Goal: Check status

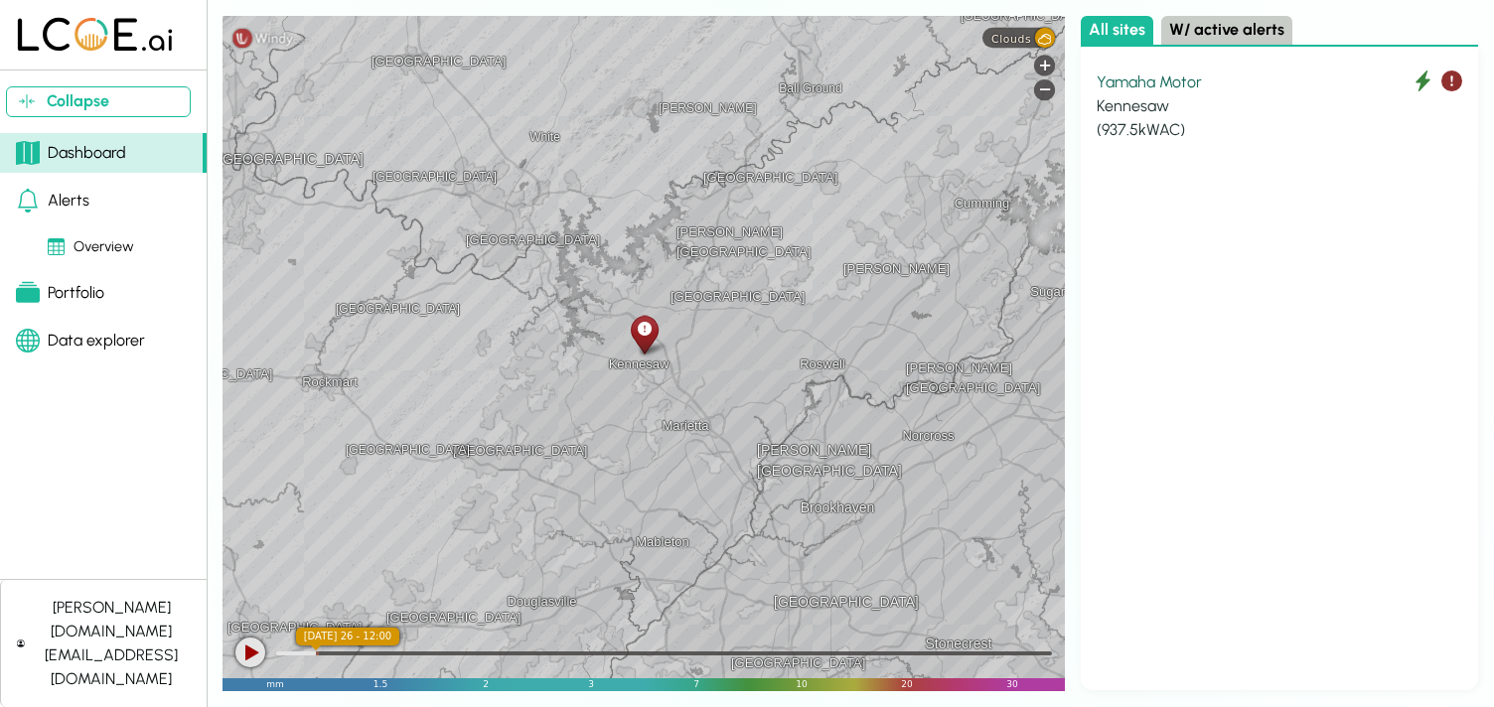
click at [1157, 85] on div "Yamaha Motor" at bounding box center [1280, 83] width 366 height 24
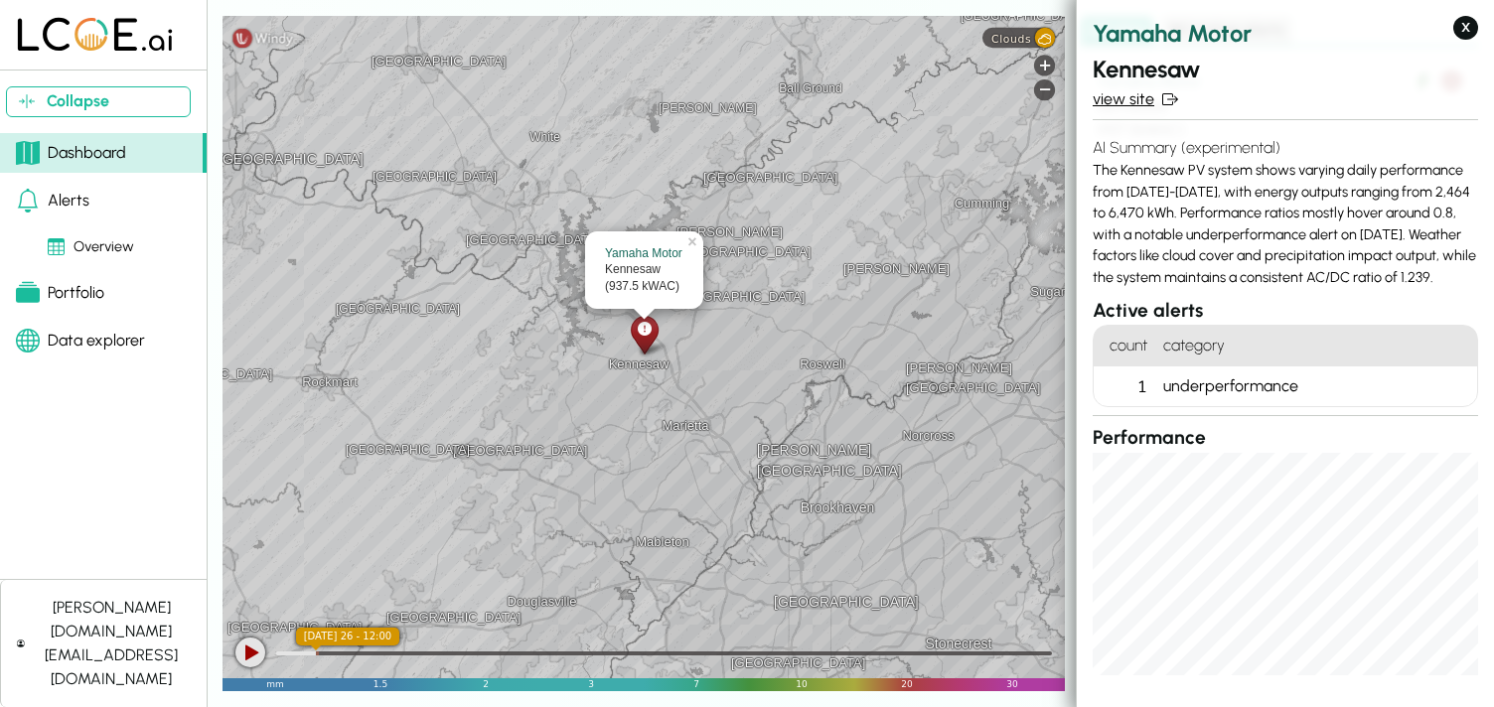
click at [1130, 95] on link "view site" at bounding box center [1285, 99] width 385 height 24
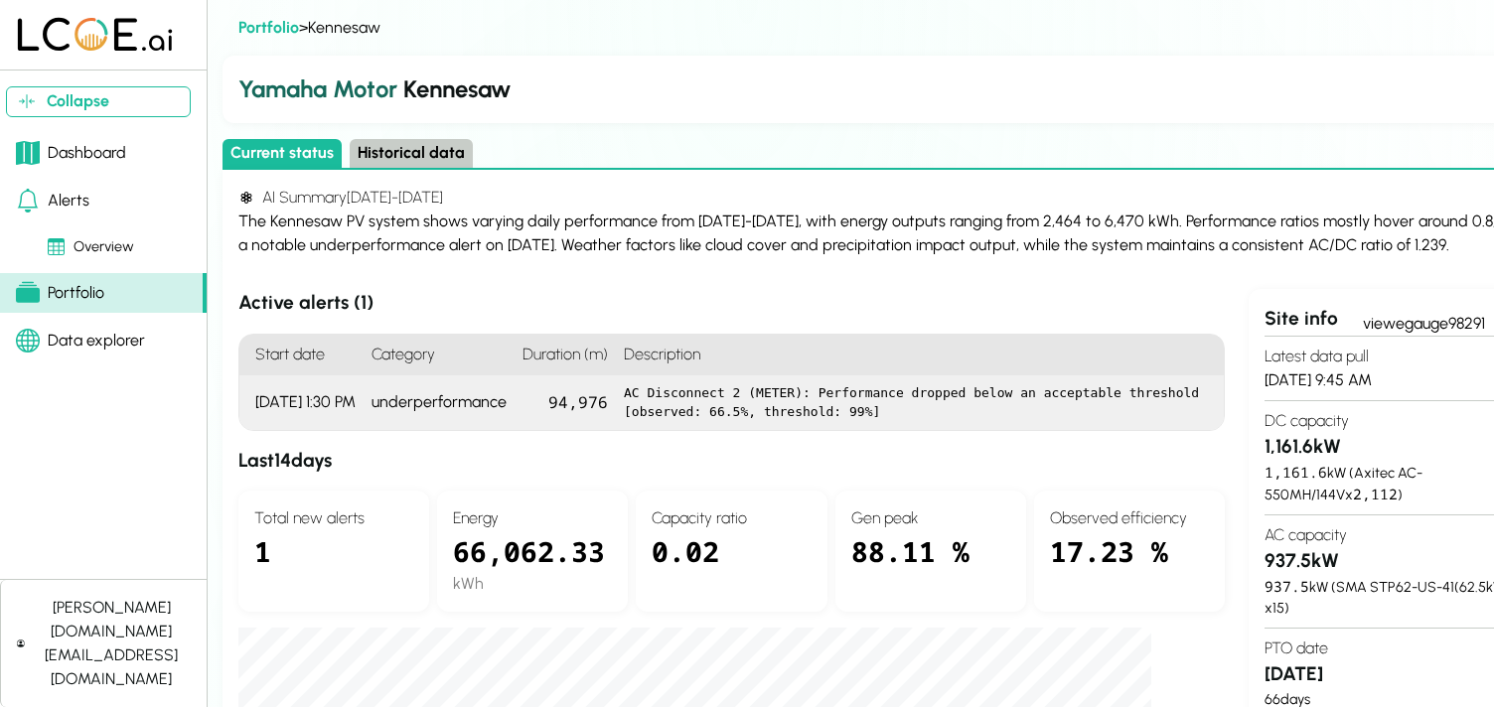
click at [272, 400] on div "[DATE] 1:30 PM" at bounding box center [301, 402] width 124 height 55
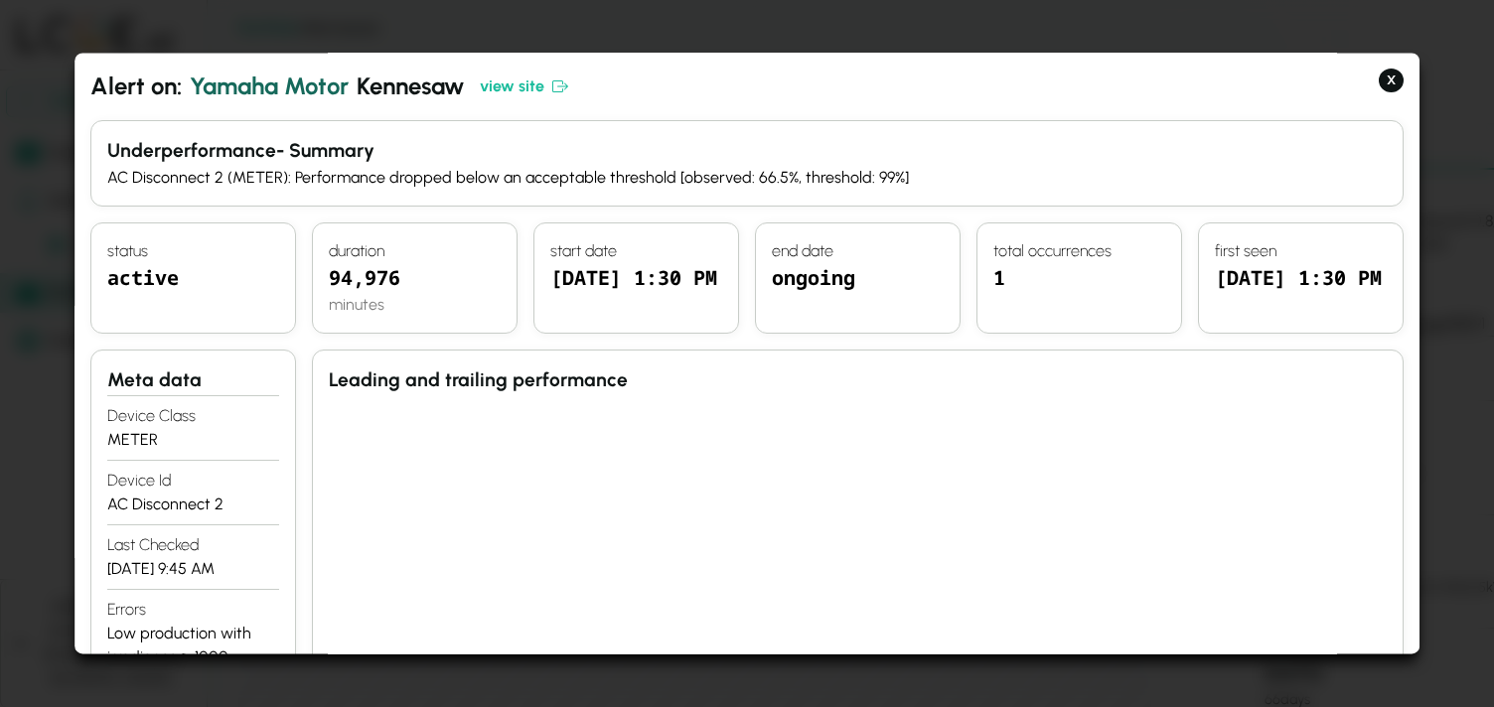
click at [338, 177] on div "AC Disconnect 2 (METER): Performance dropped below an acceptable threshold [obs…" at bounding box center [746, 178] width 1279 height 24
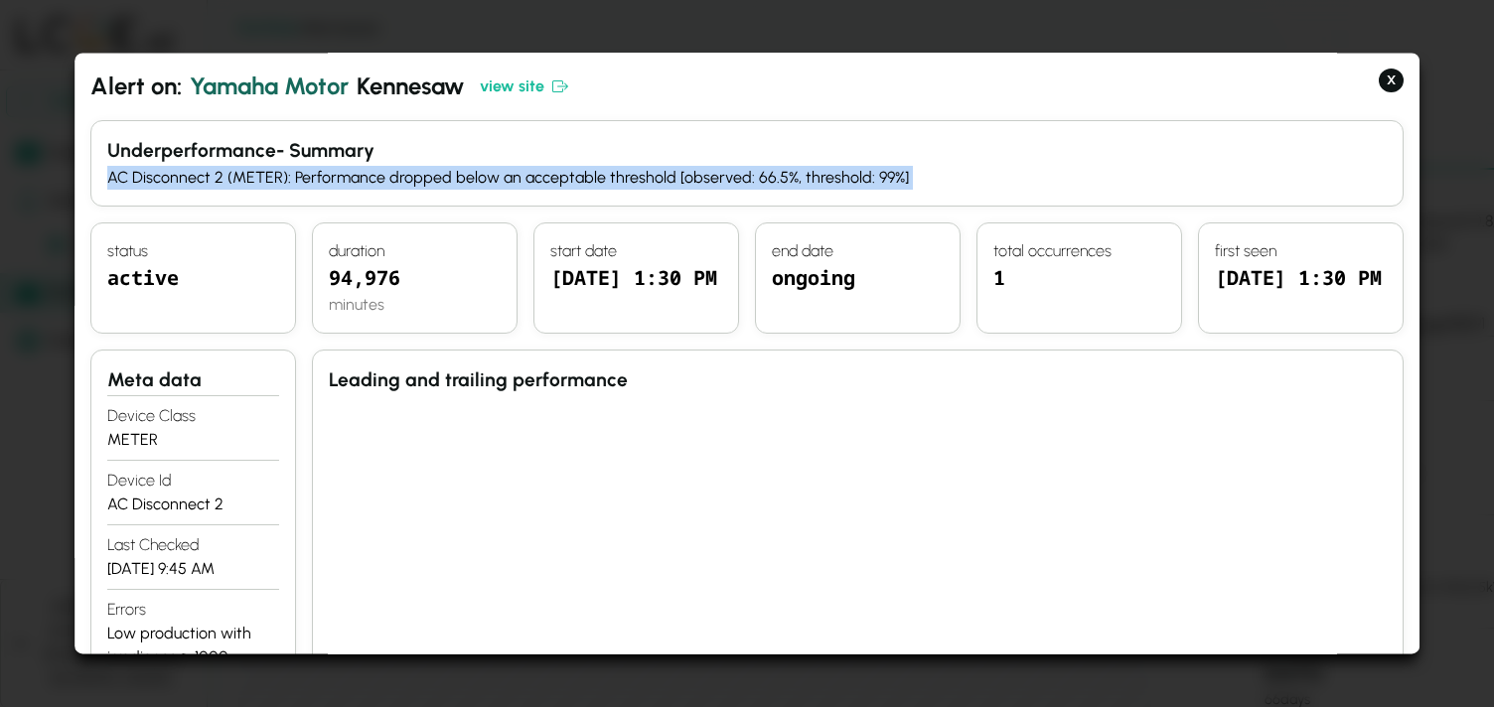
click at [338, 177] on div "AC Disconnect 2 (METER): Performance dropped below an acceptable threshold [obs…" at bounding box center [746, 178] width 1279 height 24
click at [1382, 81] on button "X" at bounding box center [1391, 81] width 25 height 24
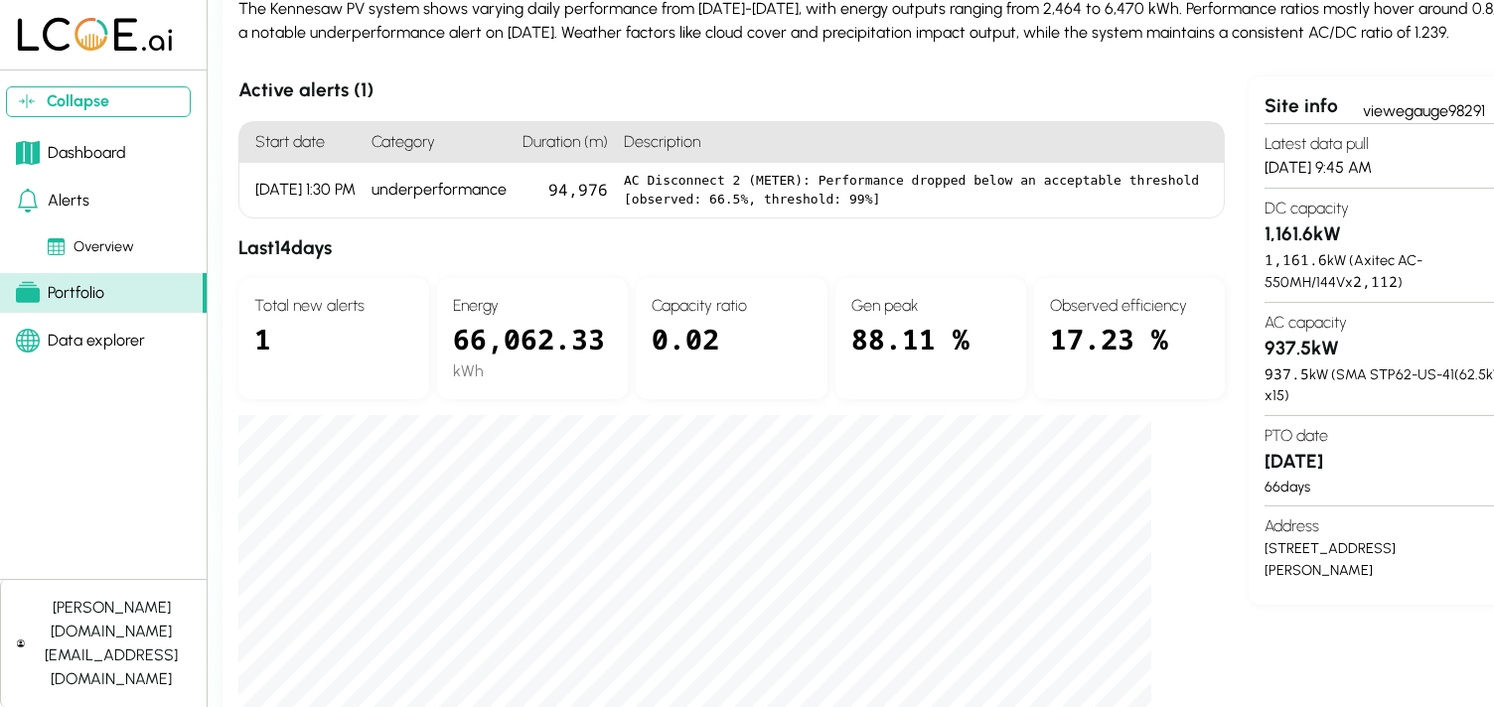
scroll to position [395, 0]
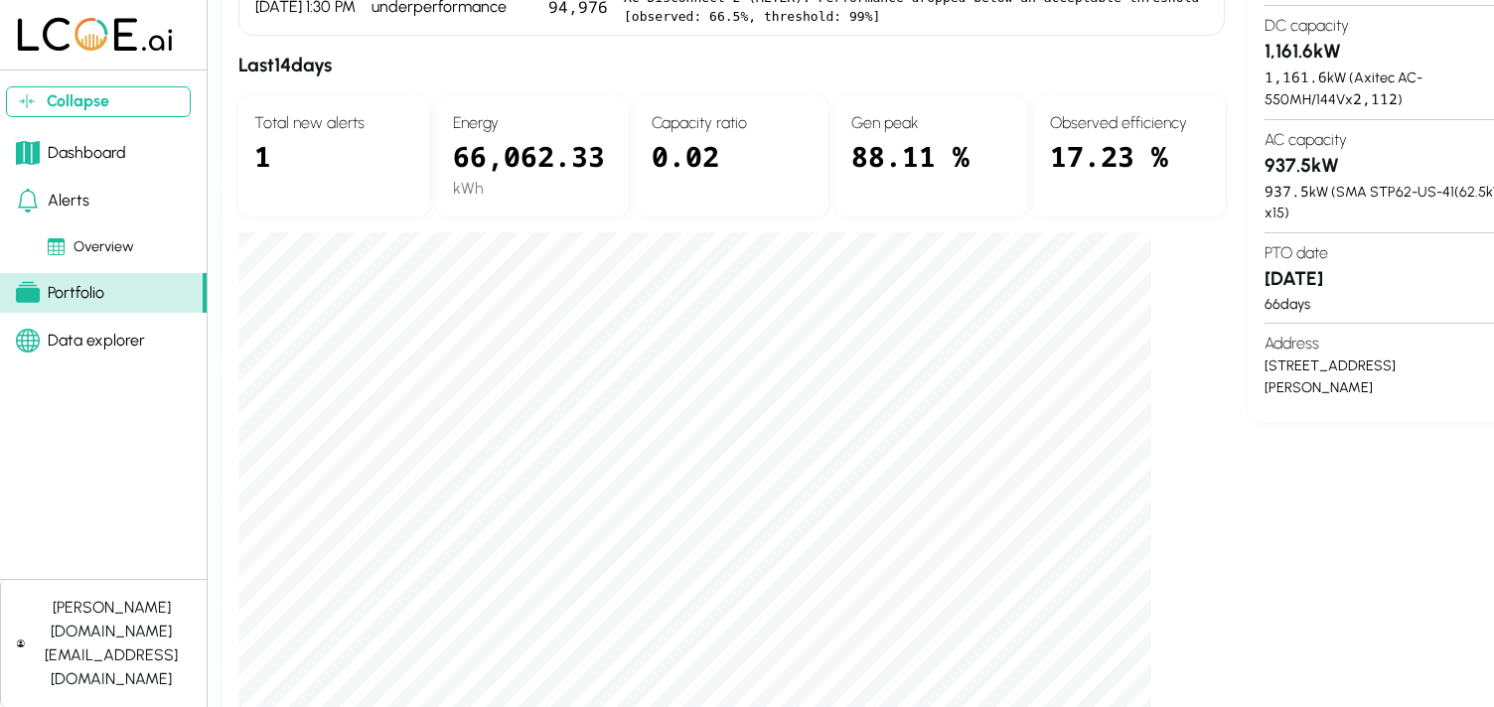
click at [1219, 339] on div "Active alerts ( 1 ) Start date Category Duration (m) Description [DATE] 1:30 PM…" at bounding box center [731, 352] width 986 height 916
click at [1199, 332] on div "Active alerts ( 1 ) Start date Category Duration (m) Description [DATE] 1:30 PM…" at bounding box center [731, 352] width 986 height 916
click at [1199, 331] on div "Active alerts ( 1 ) Start date Category Duration (m) Description [DATE] 1:30 PM…" at bounding box center [731, 352] width 986 height 916
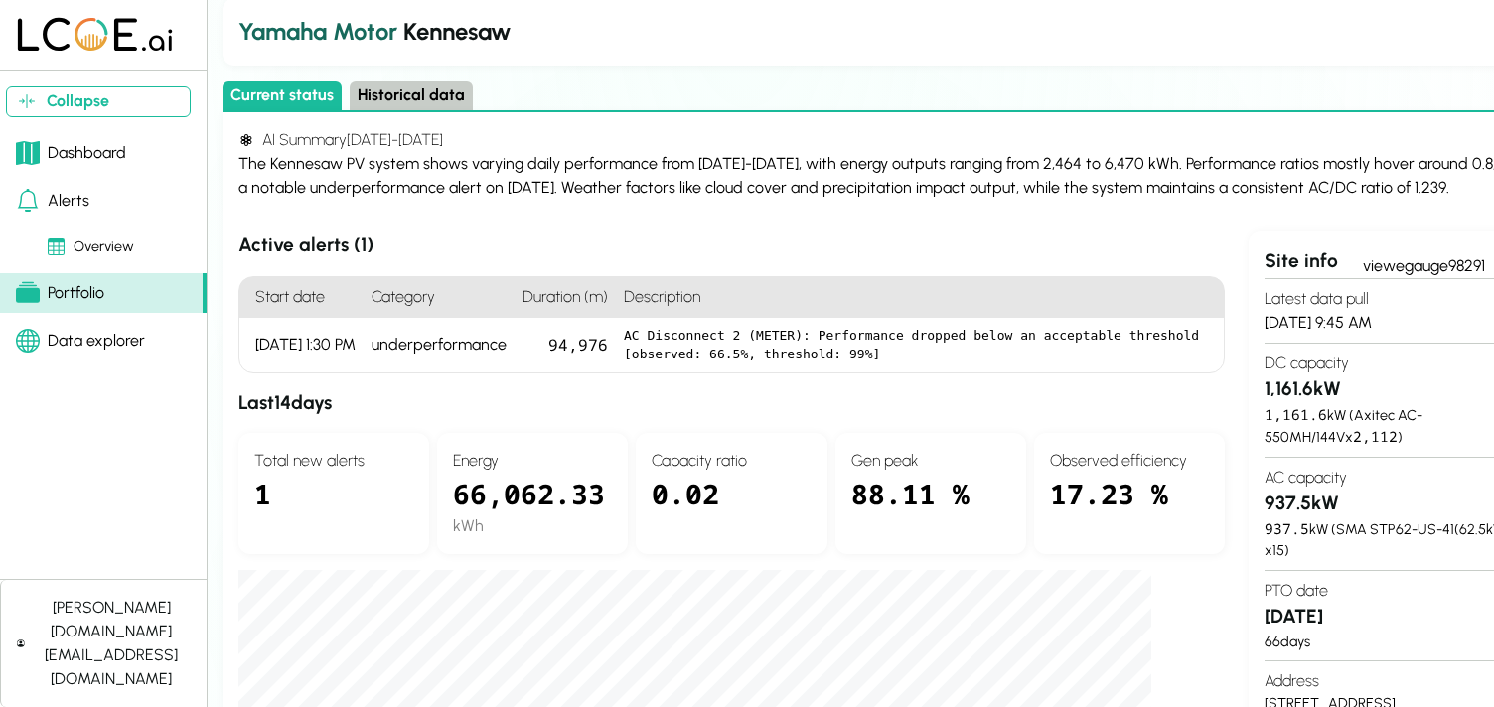
scroll to position [0, 0]
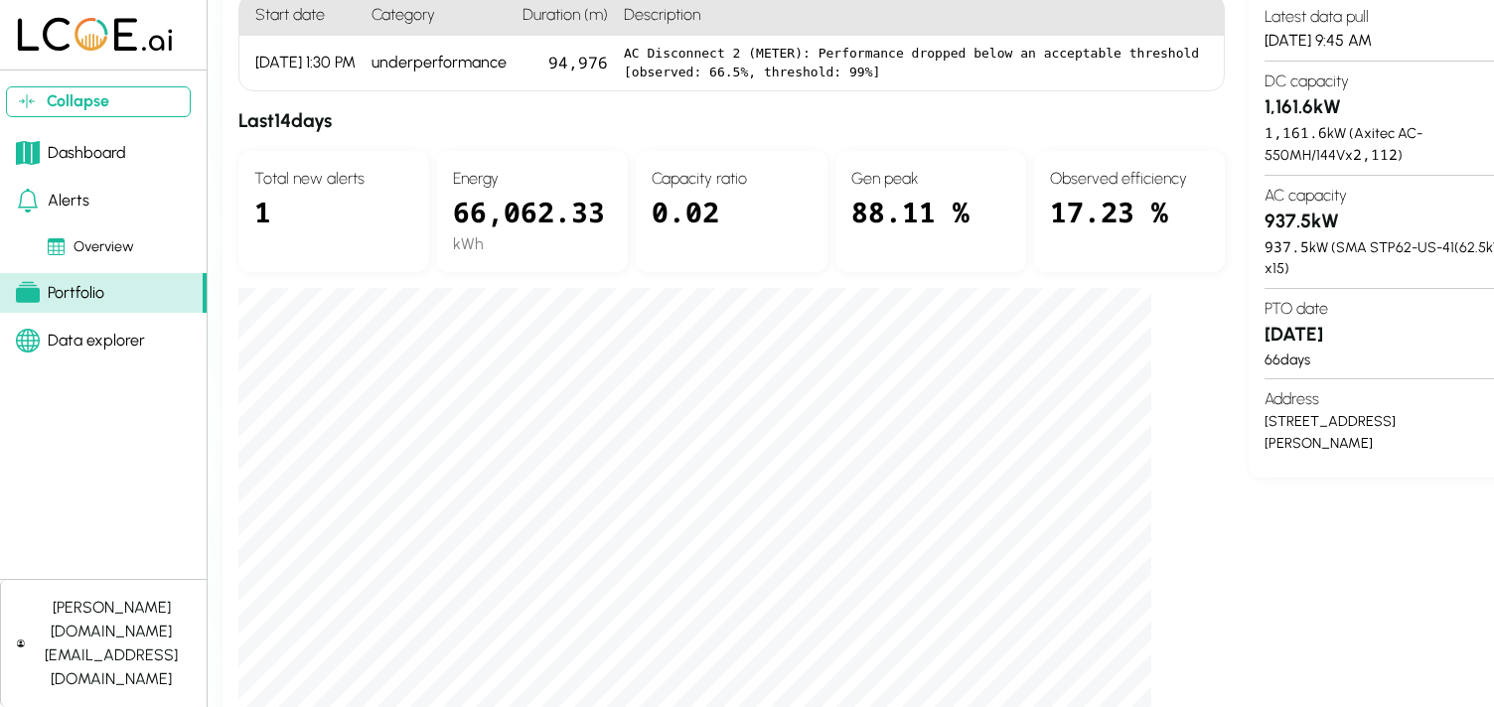
scroll to position [387, 0]
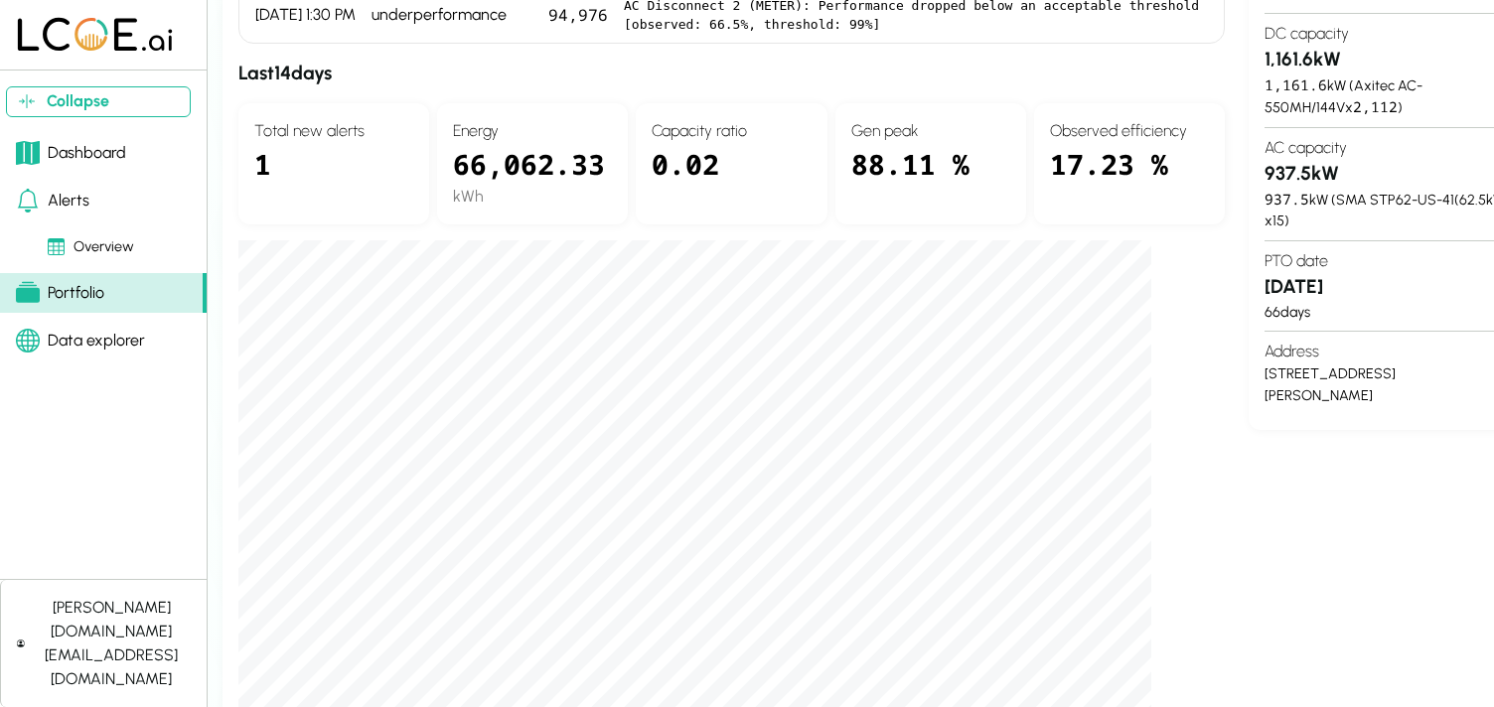
click at [1239, 540] on section "Active alerts ( 1 ) Start date Category Duration (m) Description [DATE] 1:30 PM…" at bounding box center [885, 360] width 1294 height 916
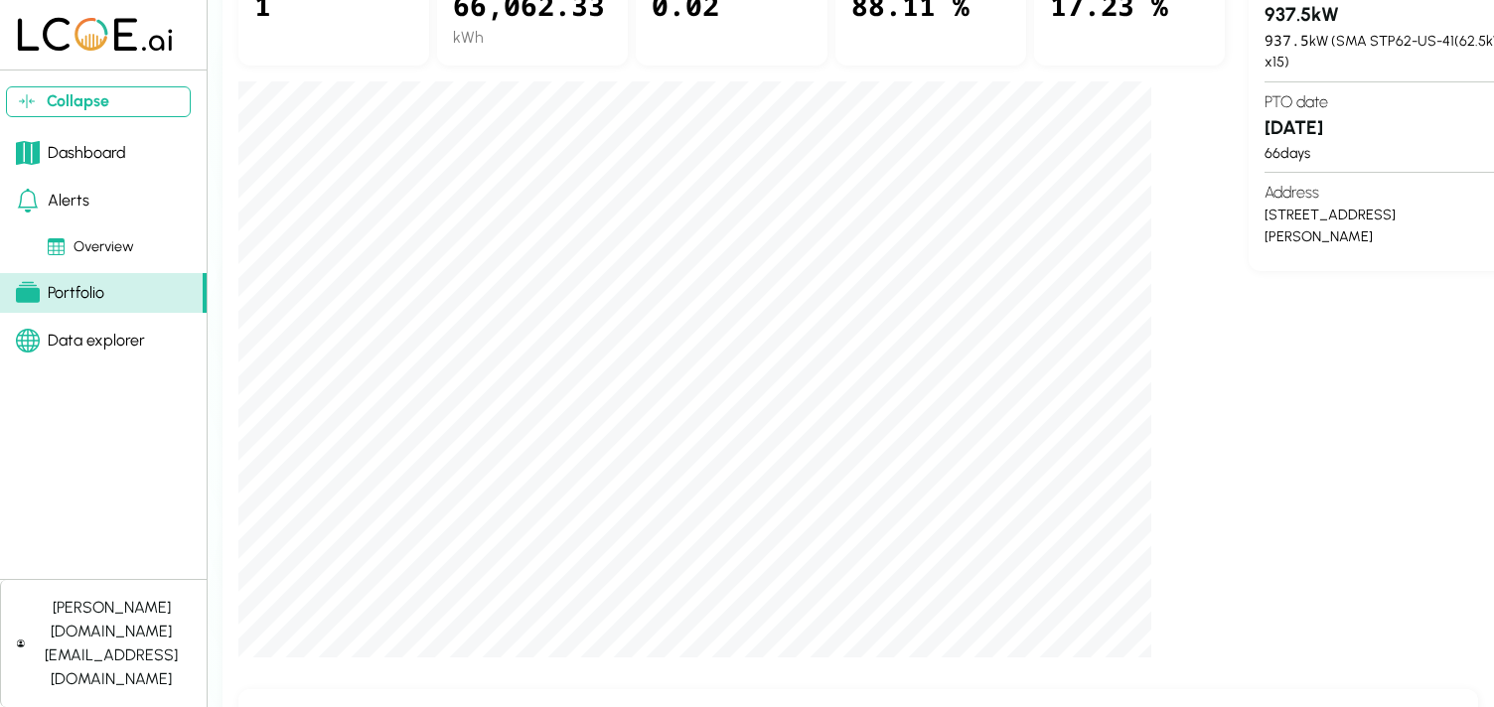
scroll to position [547, 0]
click at [1405, 668] on div "AI Summary [DATE] - [DATE] The Kennesaw PV system shows varying daily performan…" at bounding box center [885, 367] width 1294 height 1459
click at [1270, 594] on div "Site info view egauge98291 Latest data pull [DATE] 9:45 AM DC capacity 1,161.6 …" at bounding box center [1390, 200] width 284 height 916
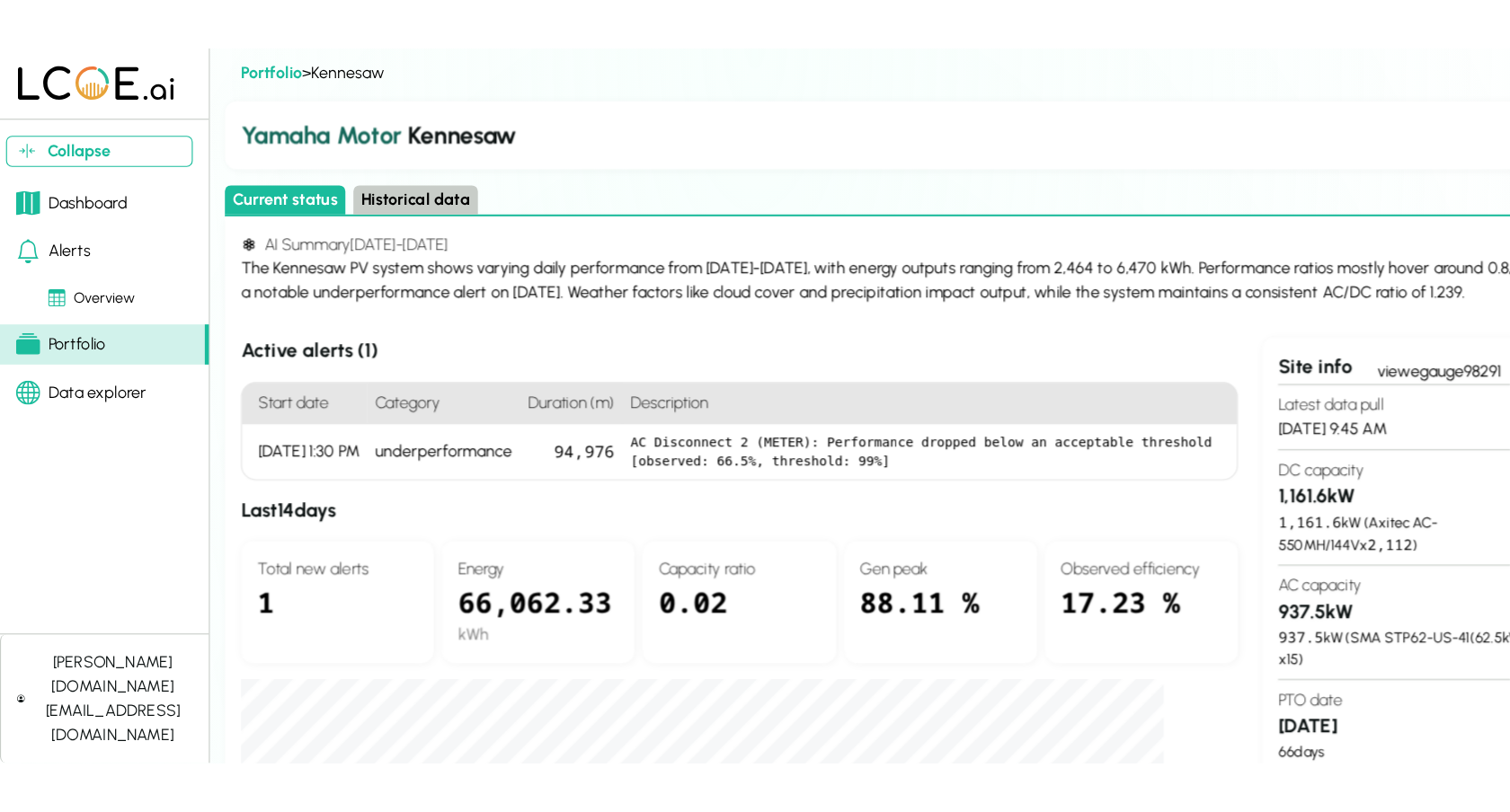
scroll to position [0, 0]
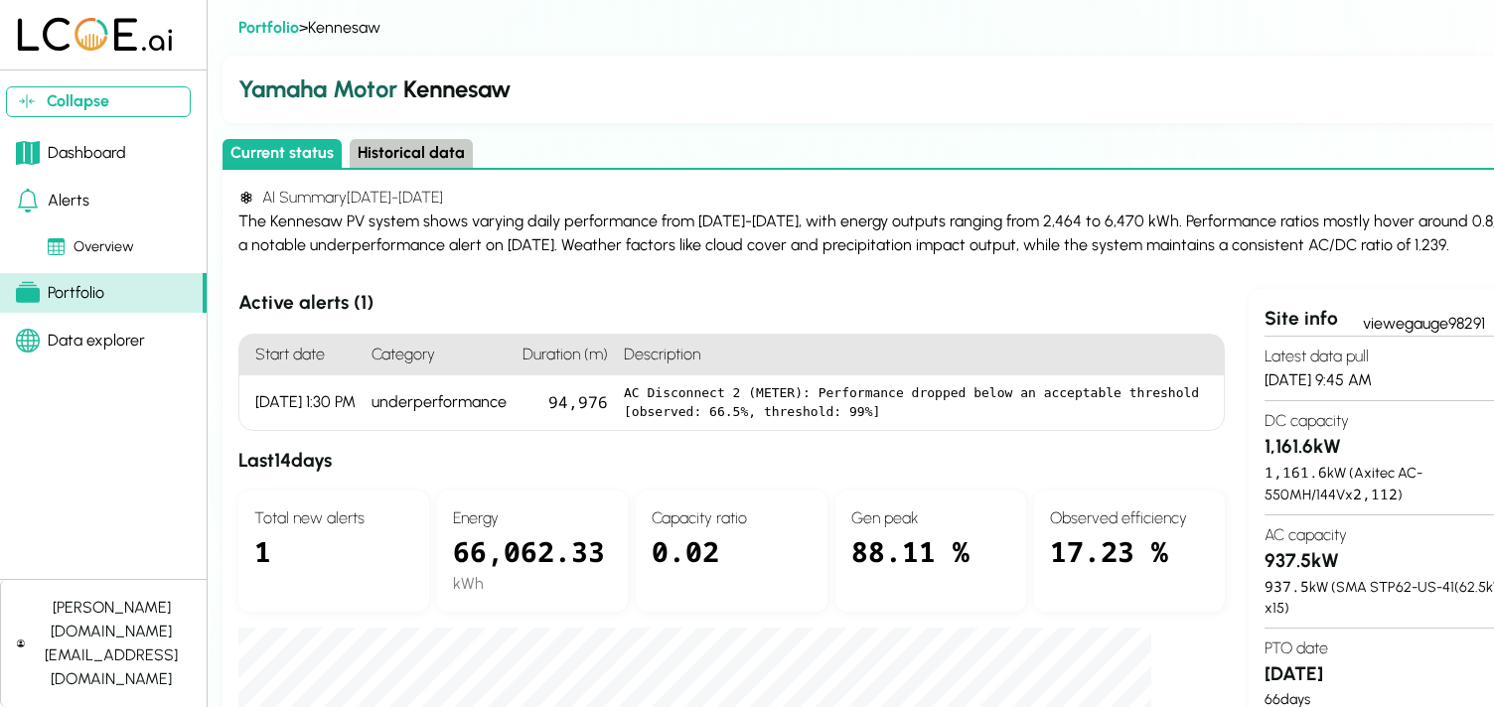
click at [86, 151] on div "Dashboard" at bounding box center [71, 153] width 110 height 24
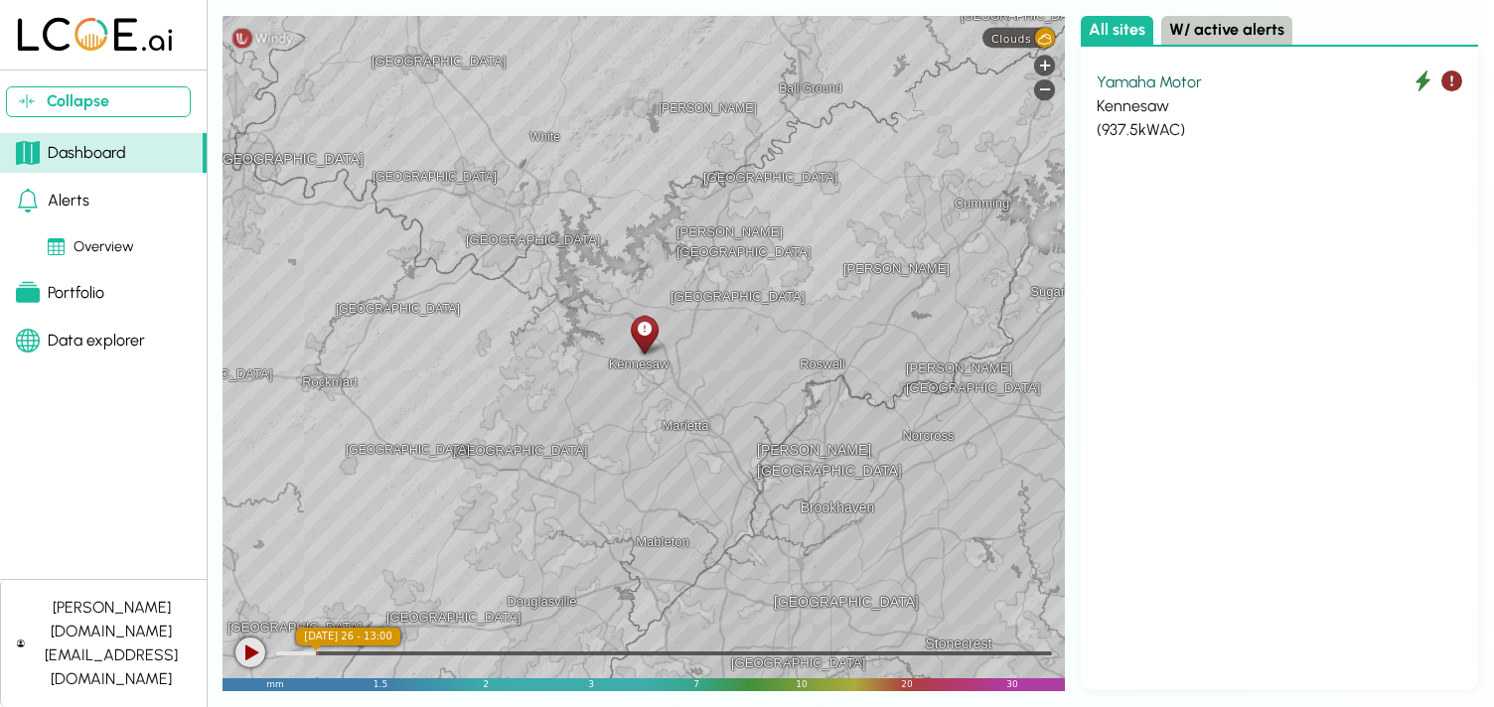
click at [70, 205] on div "Alerts" at bounding box center [52, 201] width 73 height 24
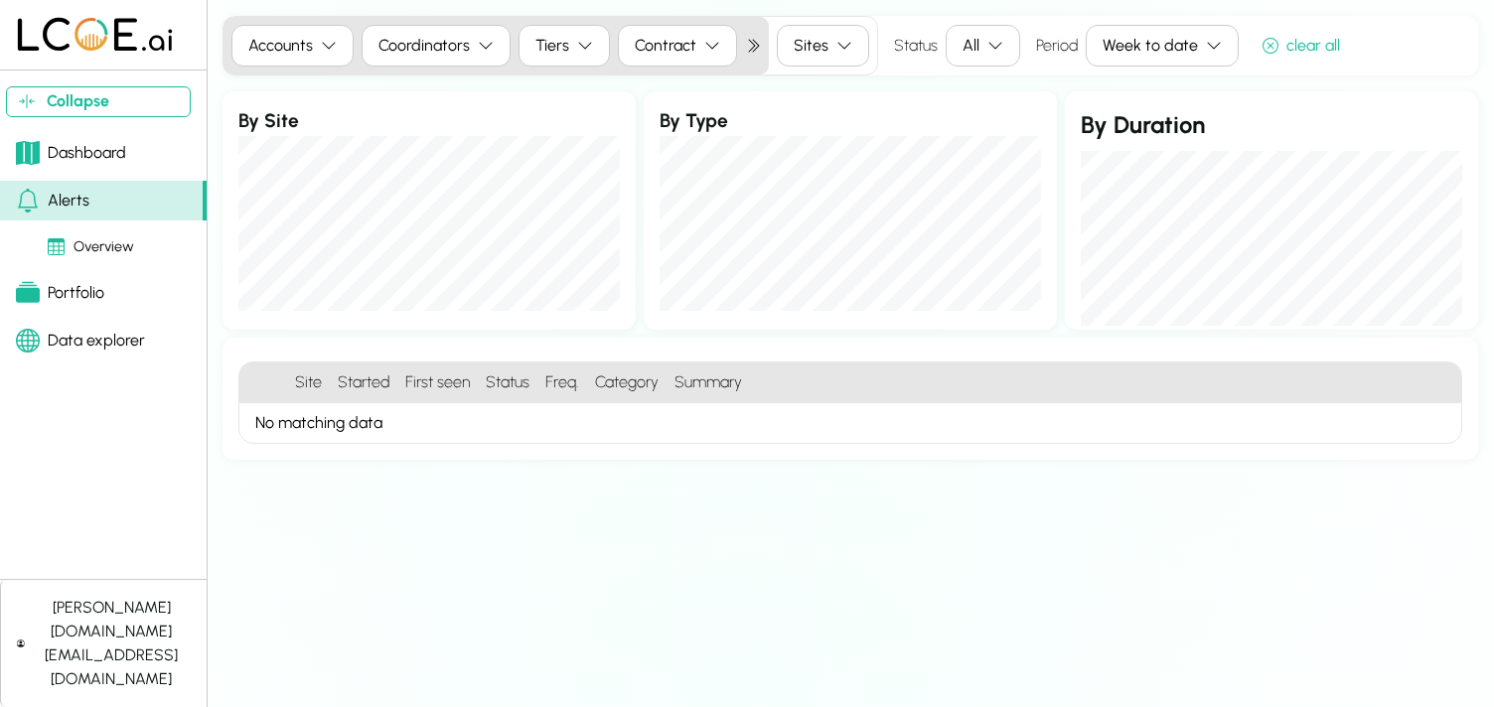
click at [86, 153] on div "Dashboard" at bounding box center [71, 153] width 110 height 24
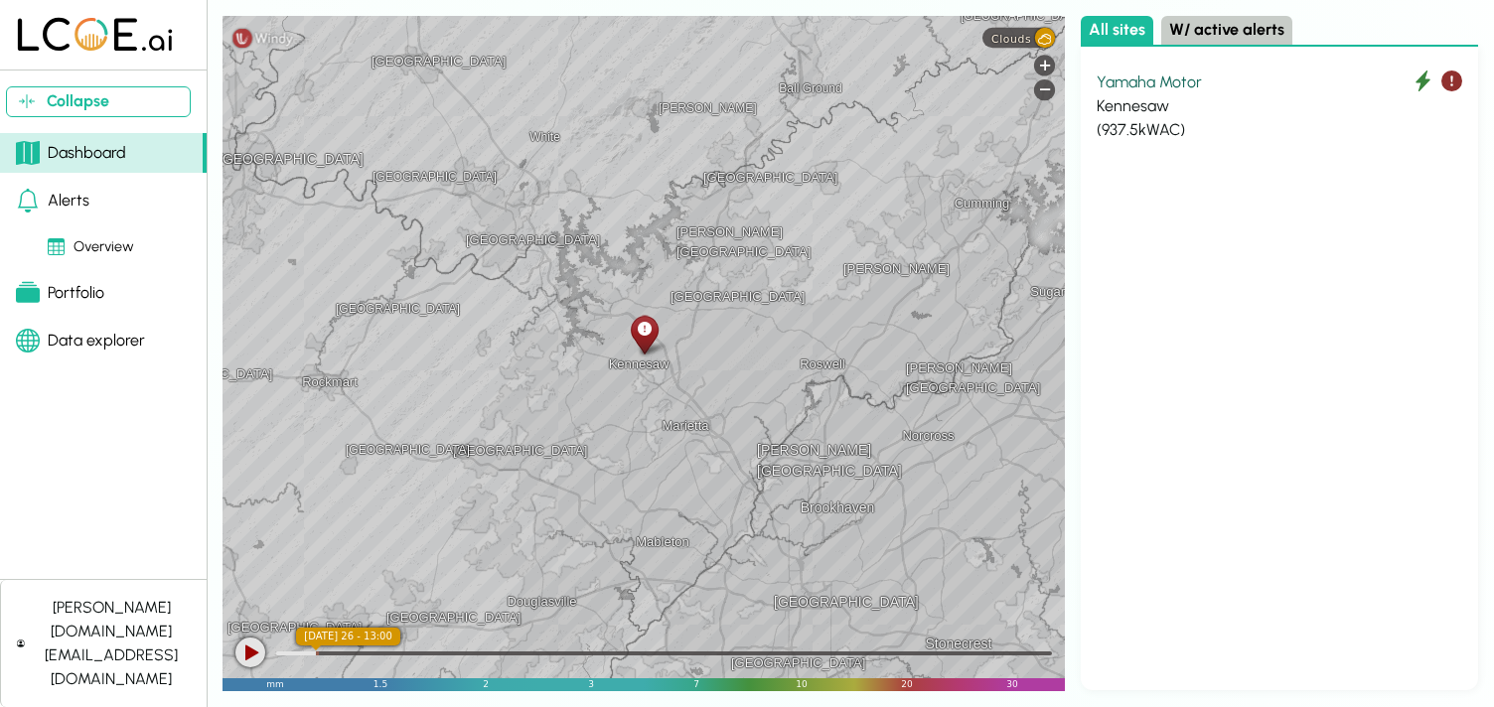
click at [1370, 293] on div "Yamaha Motor Kennesaw ( 937.5 kWAC)" at bounding box center [1279, 369] width 397 height 644
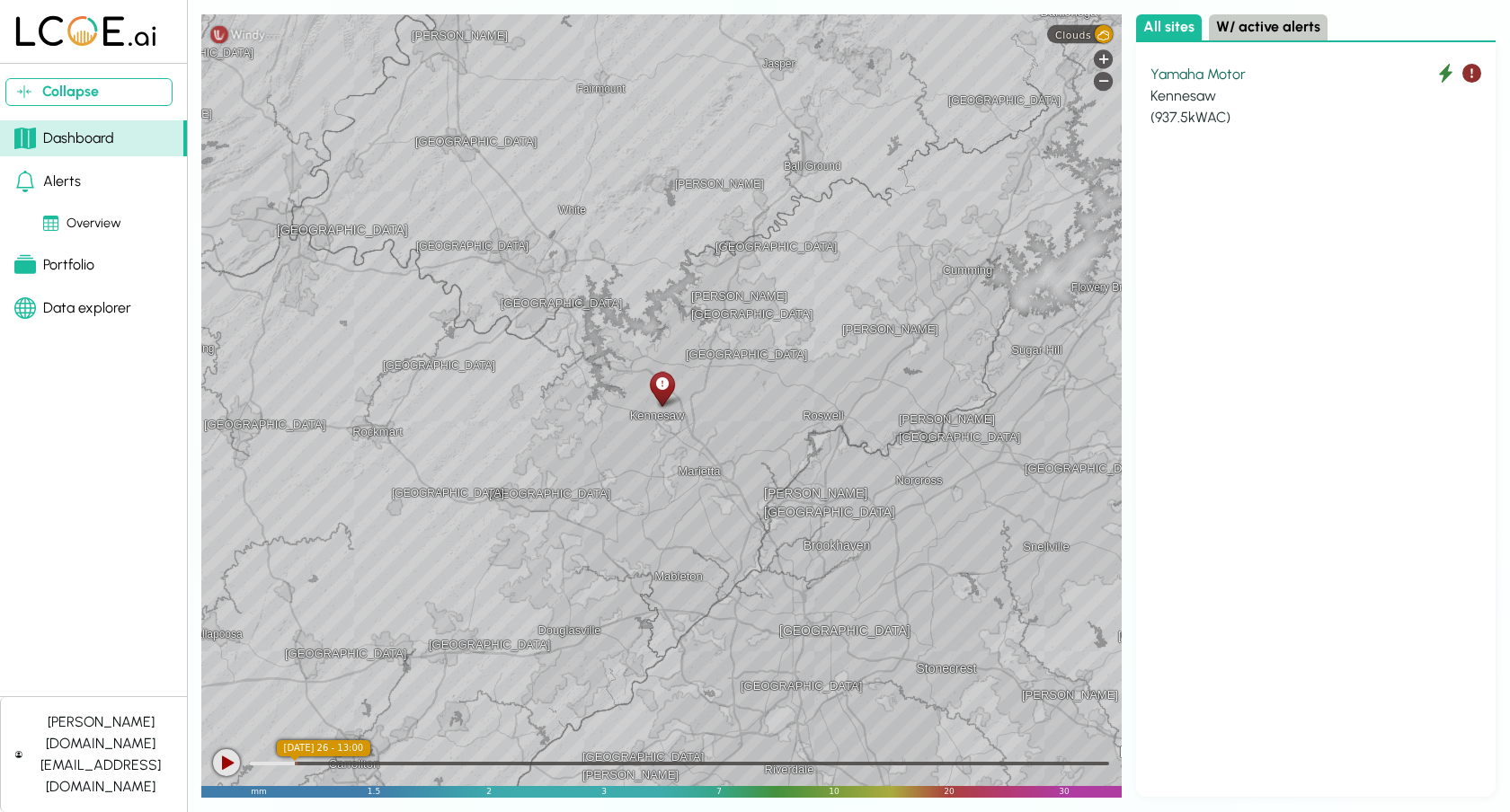
click at [1203, 80] on div "Yamaha Motor" at bounding box center [1315, 75] width 331 height 22
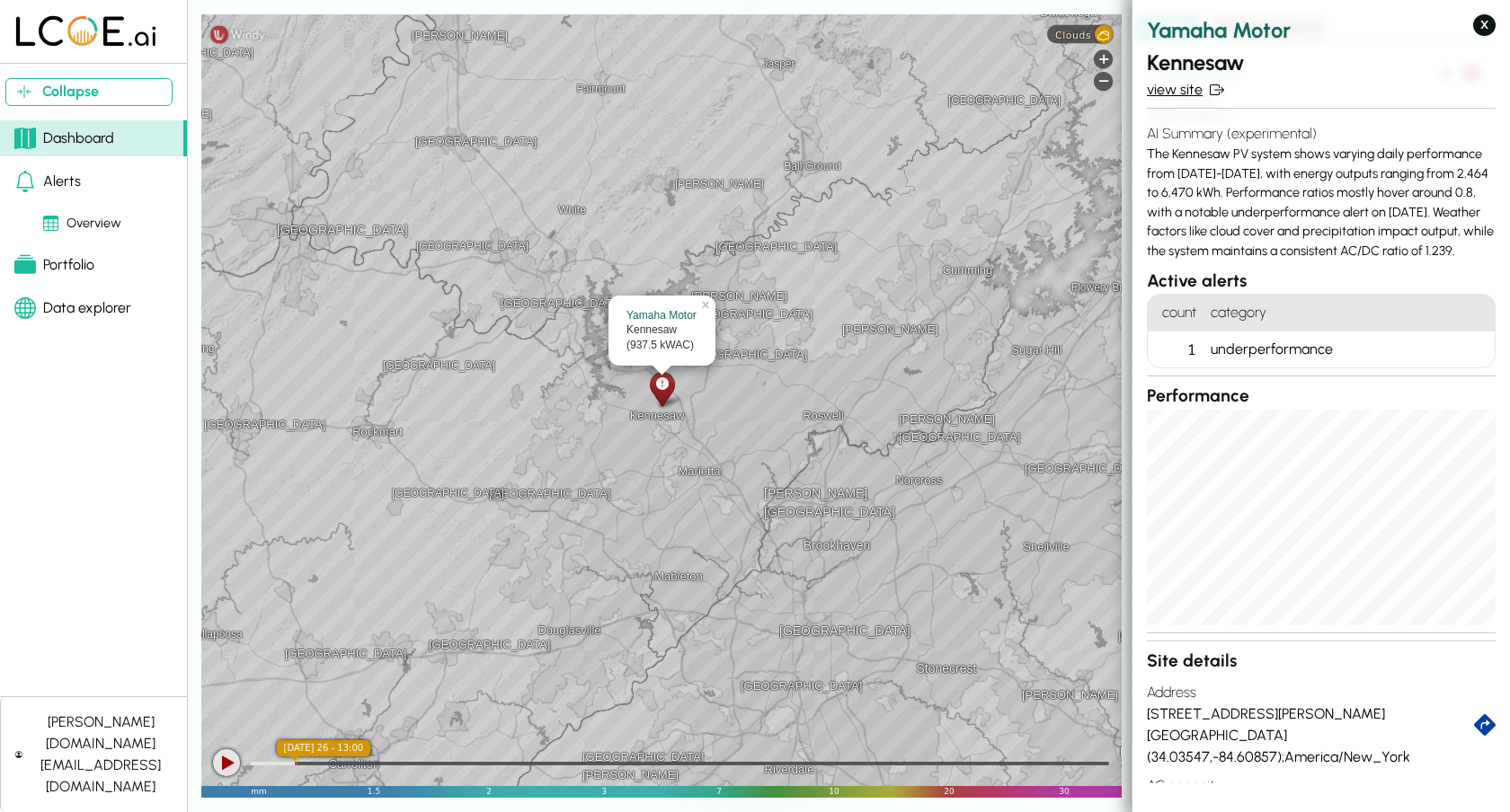
click at [1184, 92] on link "view site" at bounding box center [1320, 90] width 348 height 22
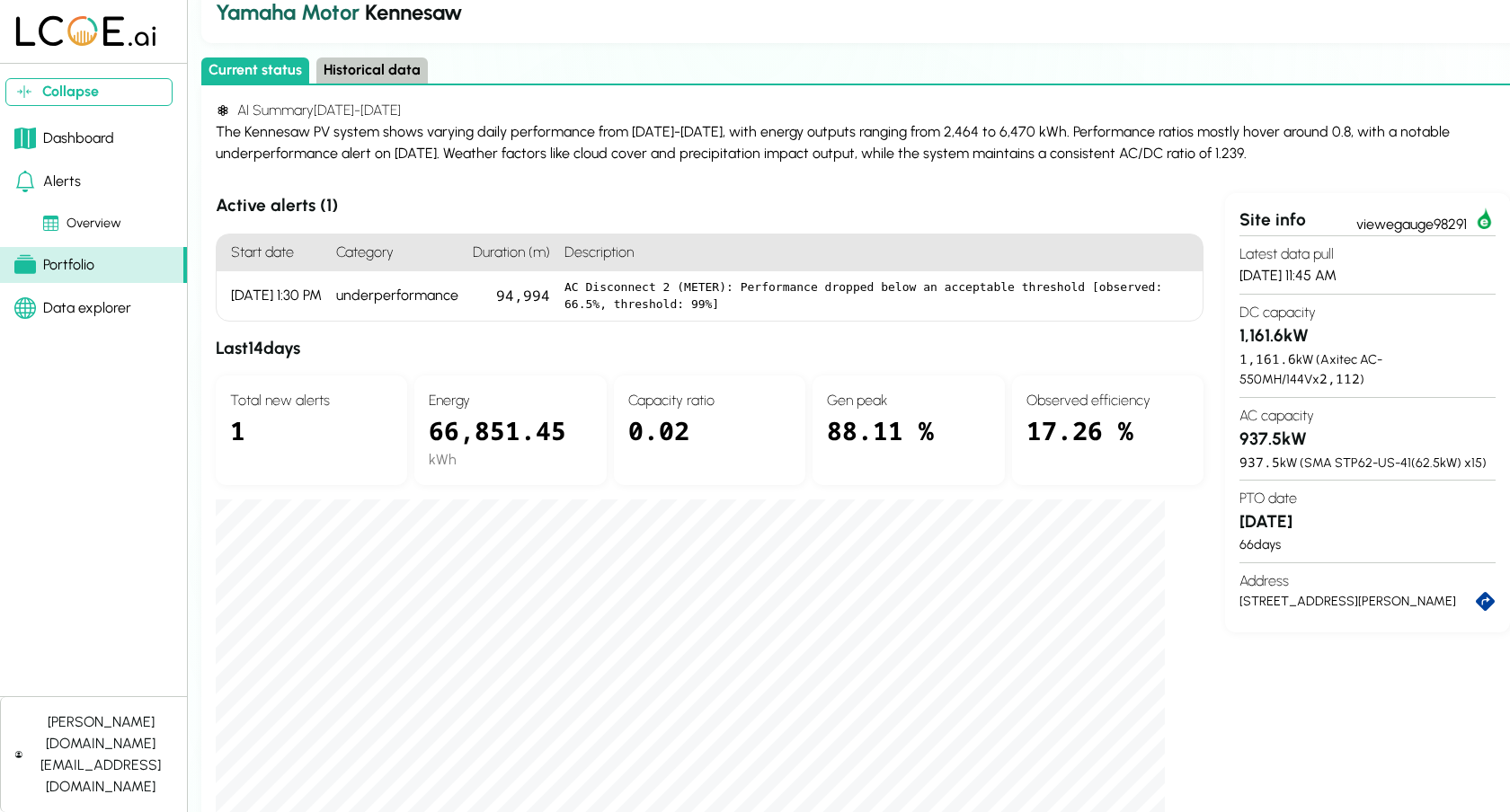
scroll to position [99, 0]
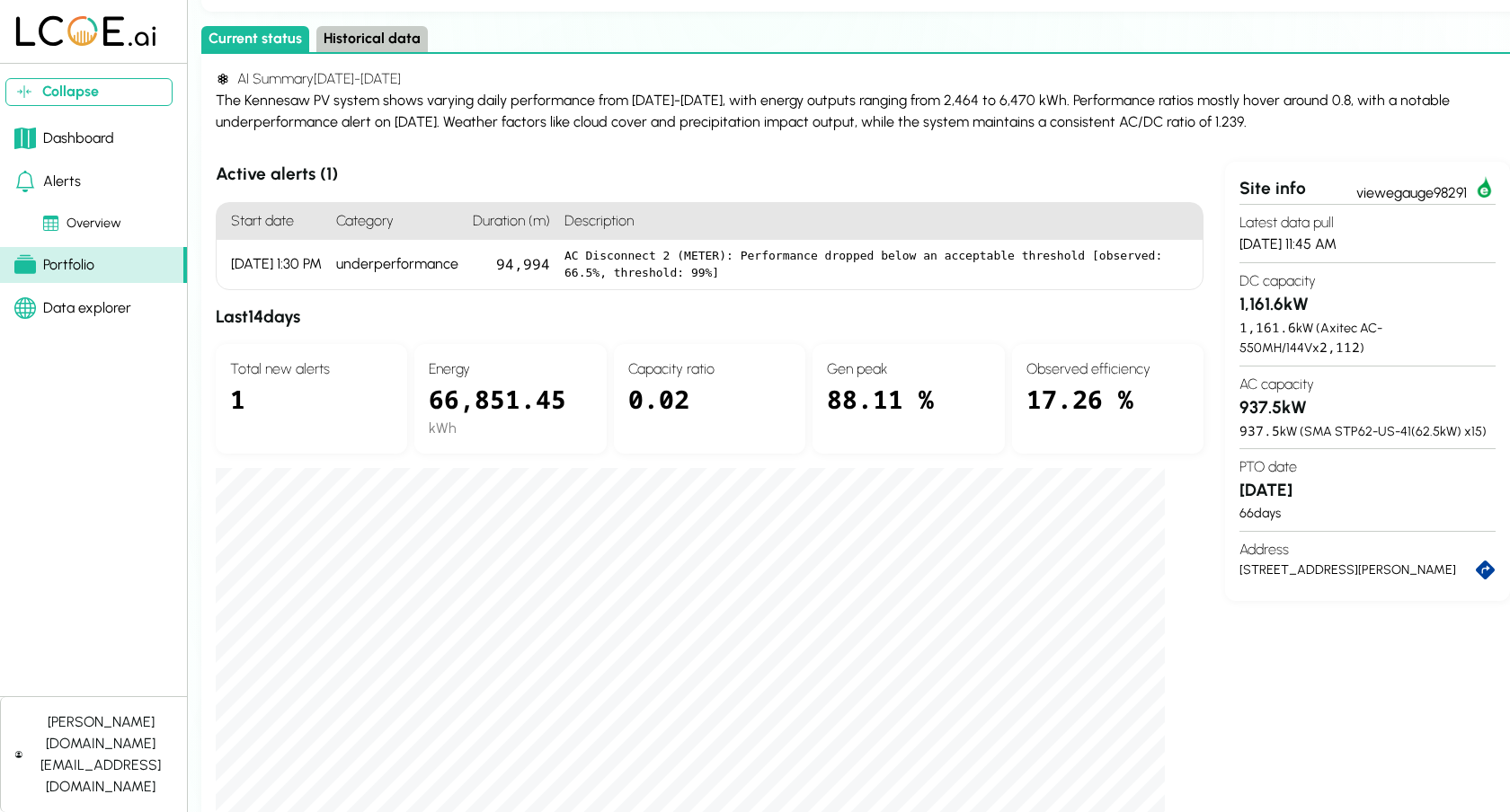
click at [369, 43] on button "Historical data" at bounding box center [372, 39] width 111 height 26
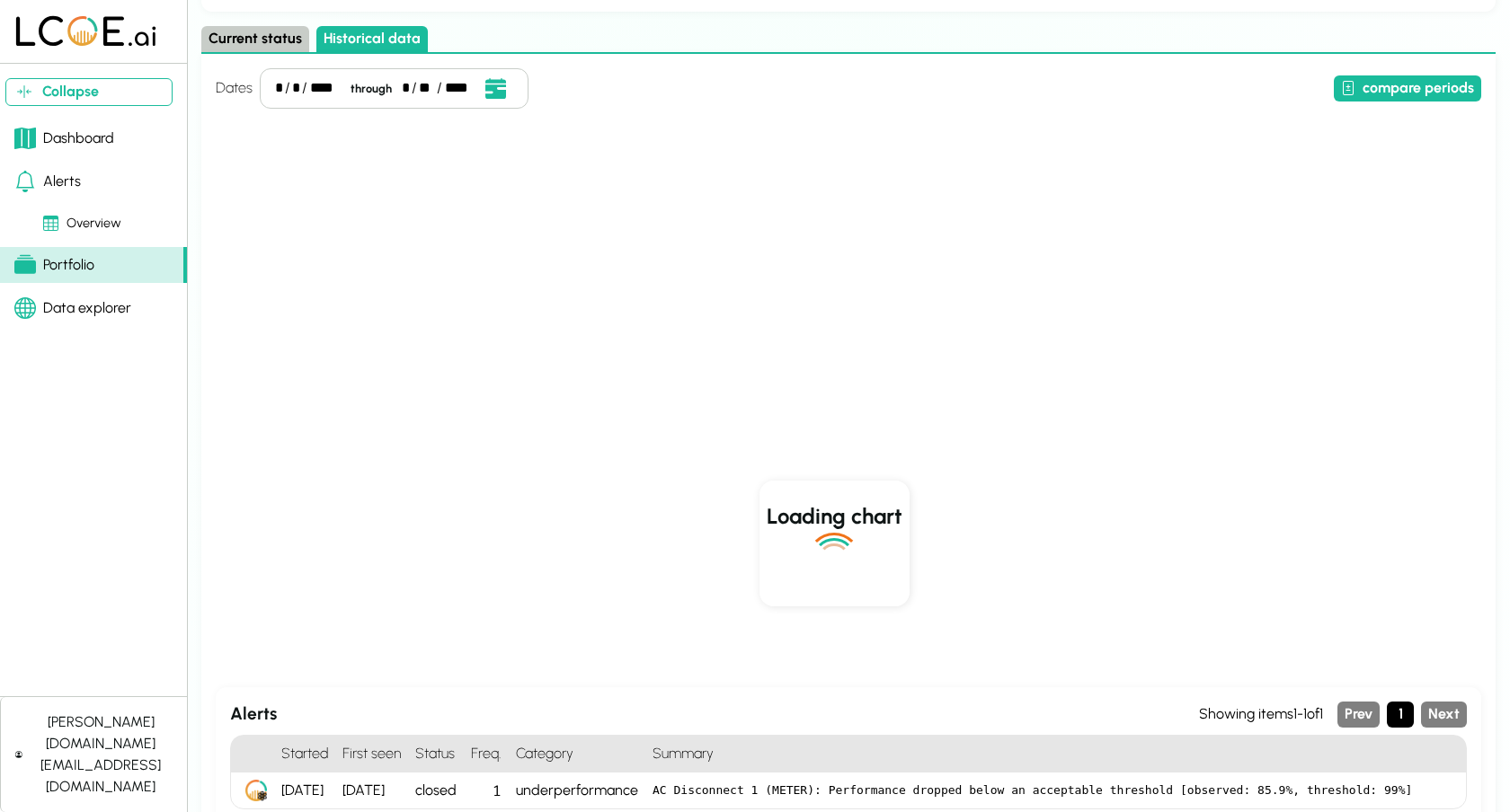
scroll to position [0, 0]
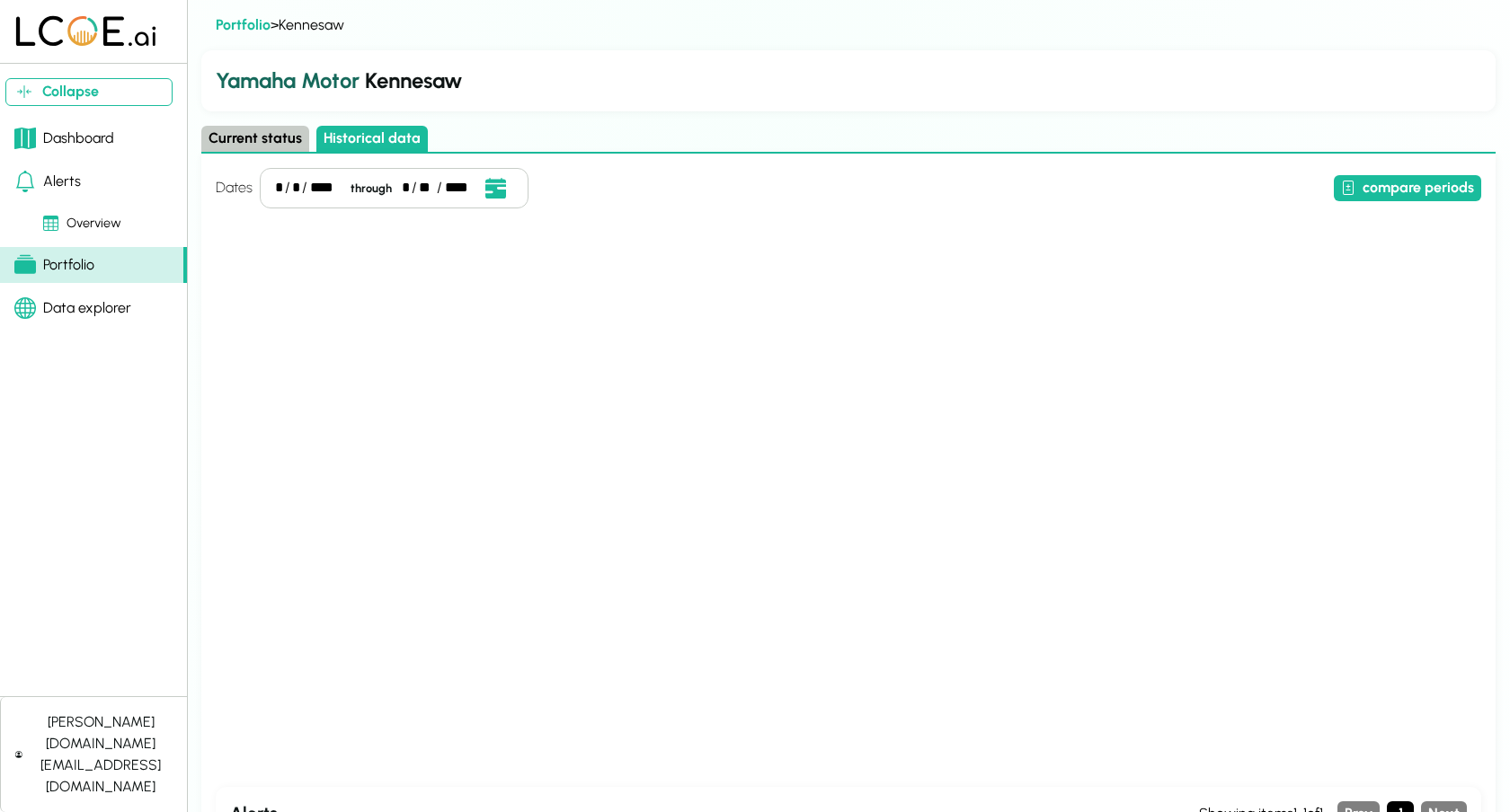
click at [282, 187] on div "* / * / **** through * / ** / ****" at bounding box center [394, 188] width 269 height 41
click at [290, 190] on div "* / * / **** through * / ** / ****" at bounding box center [394, 188] width 269 height 41
click at [704, 191] on div "compare periods" at bounding box center [1008, 188] width 945 height 26
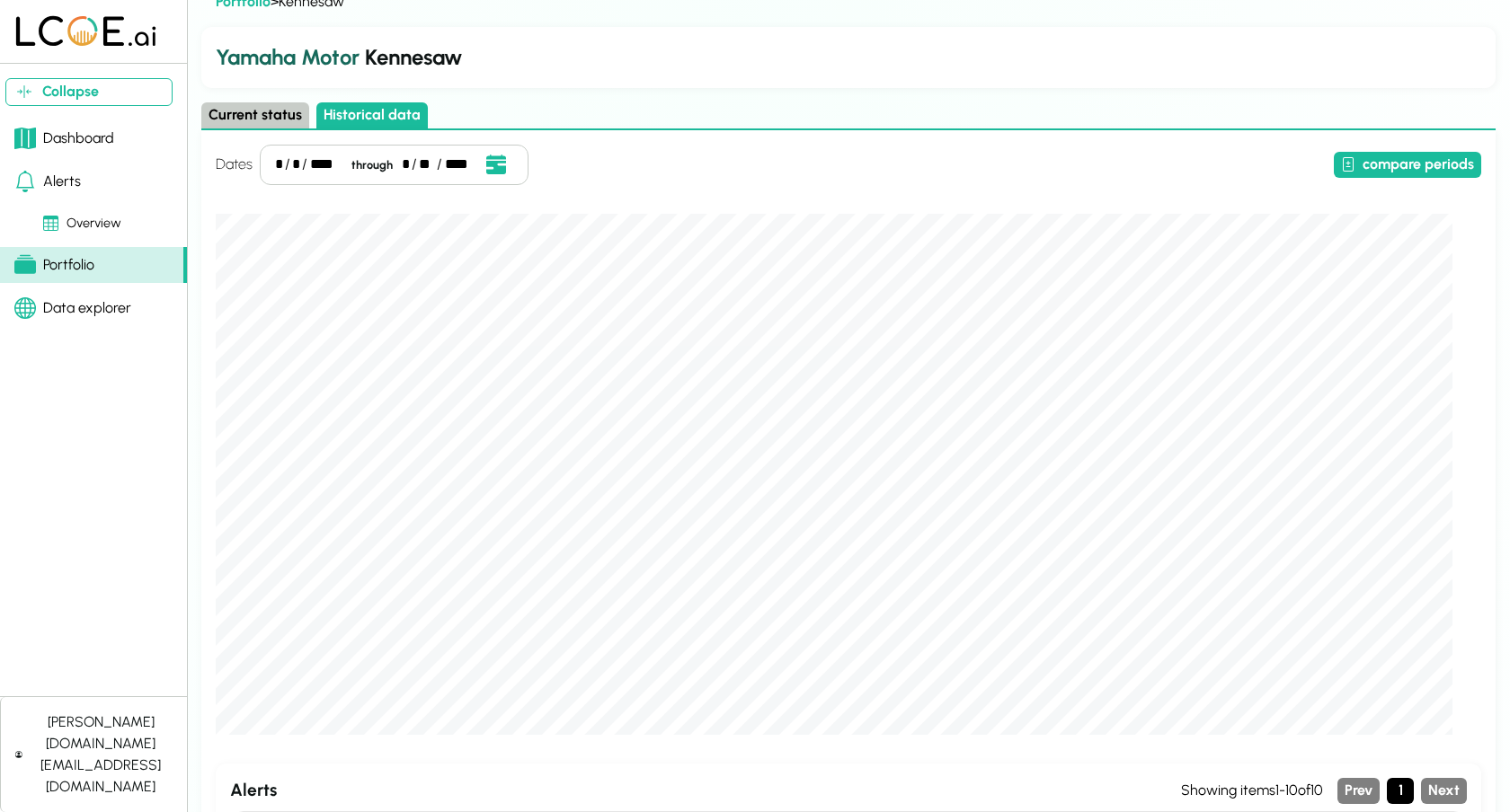
scroll to position [19, 0]
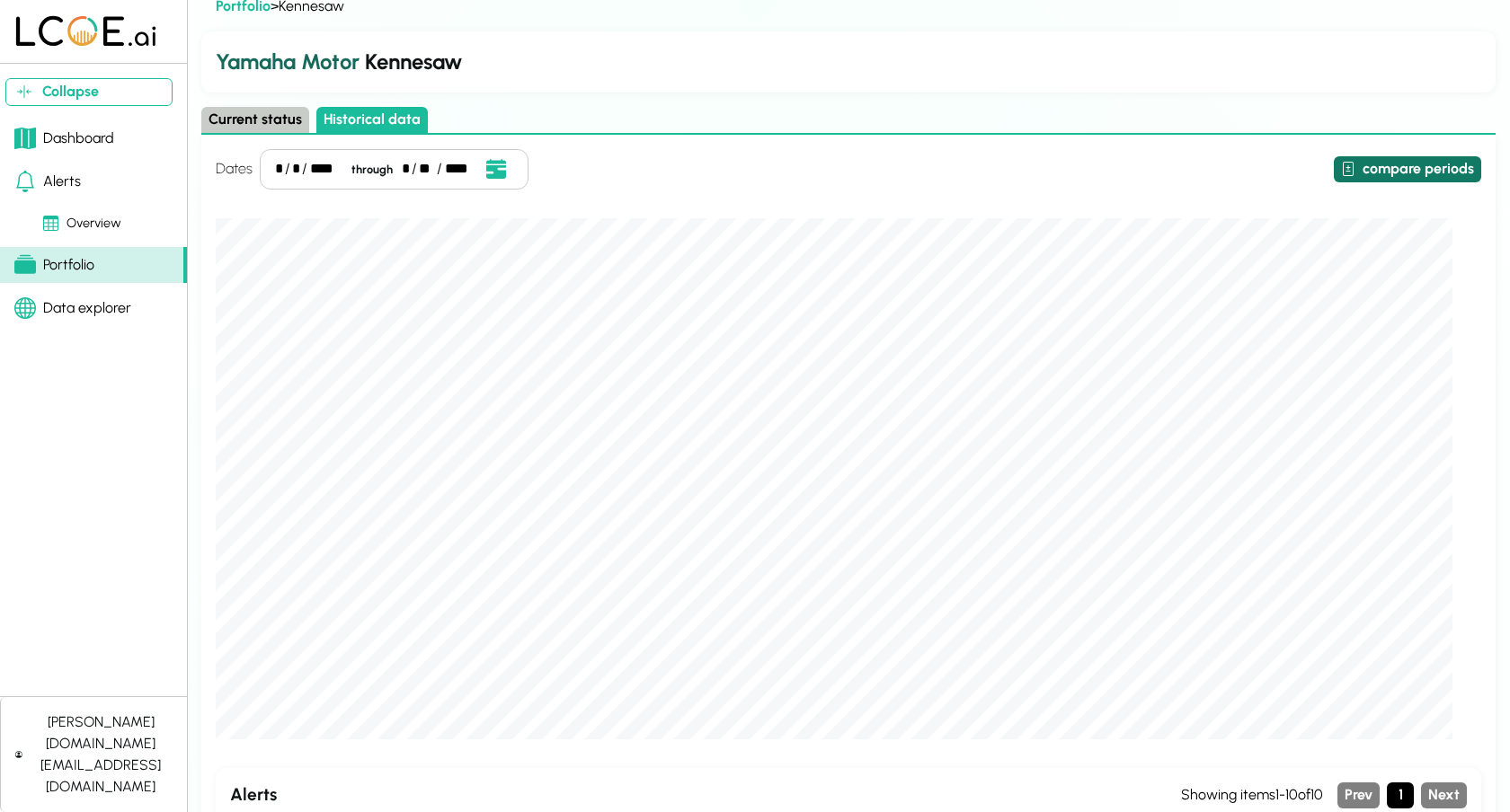
click at [1351, 160] on button "compare periods" at bounding box center [1407, 169] width 147 height 26
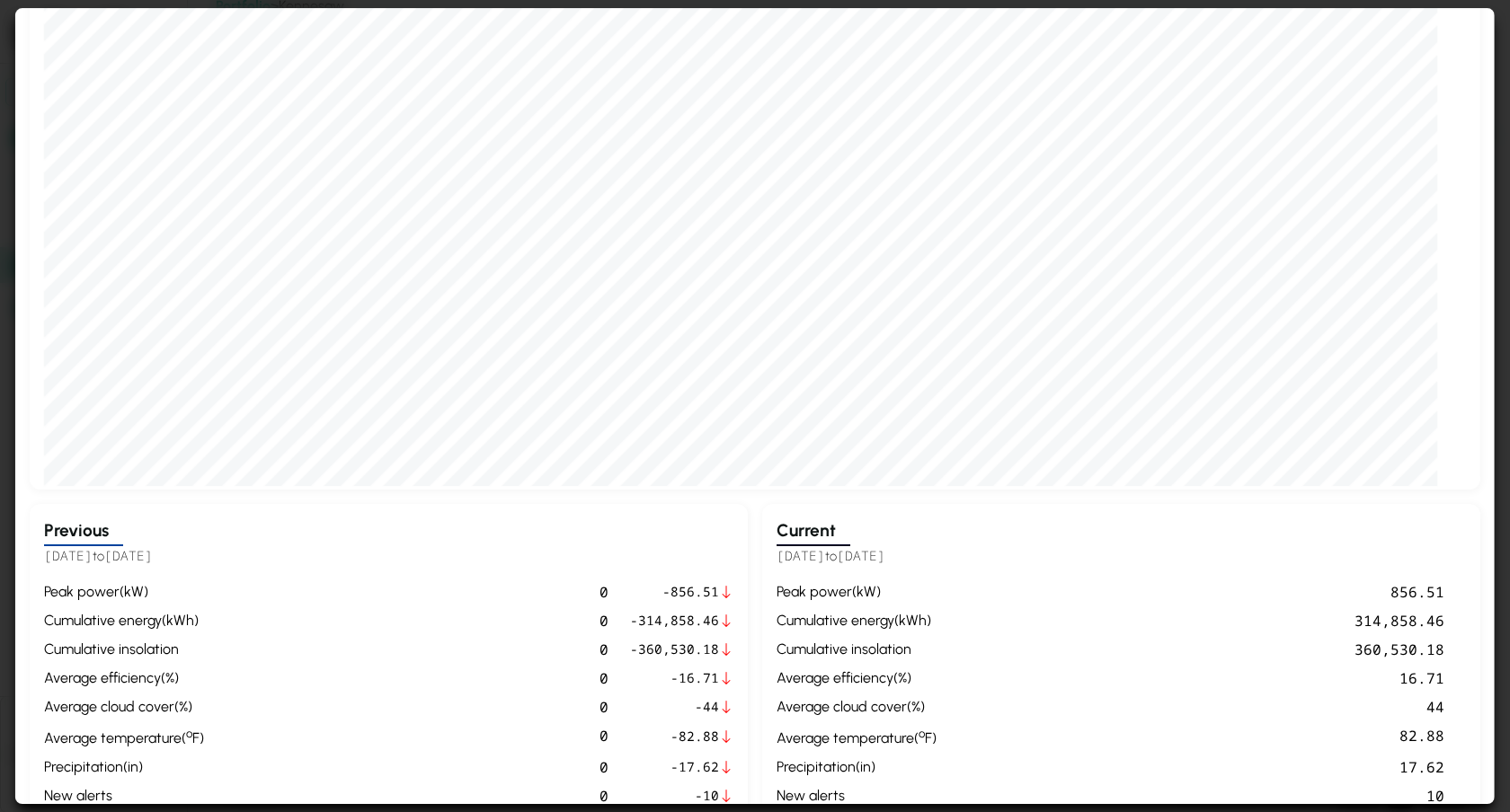
scroll to position [196, 0]
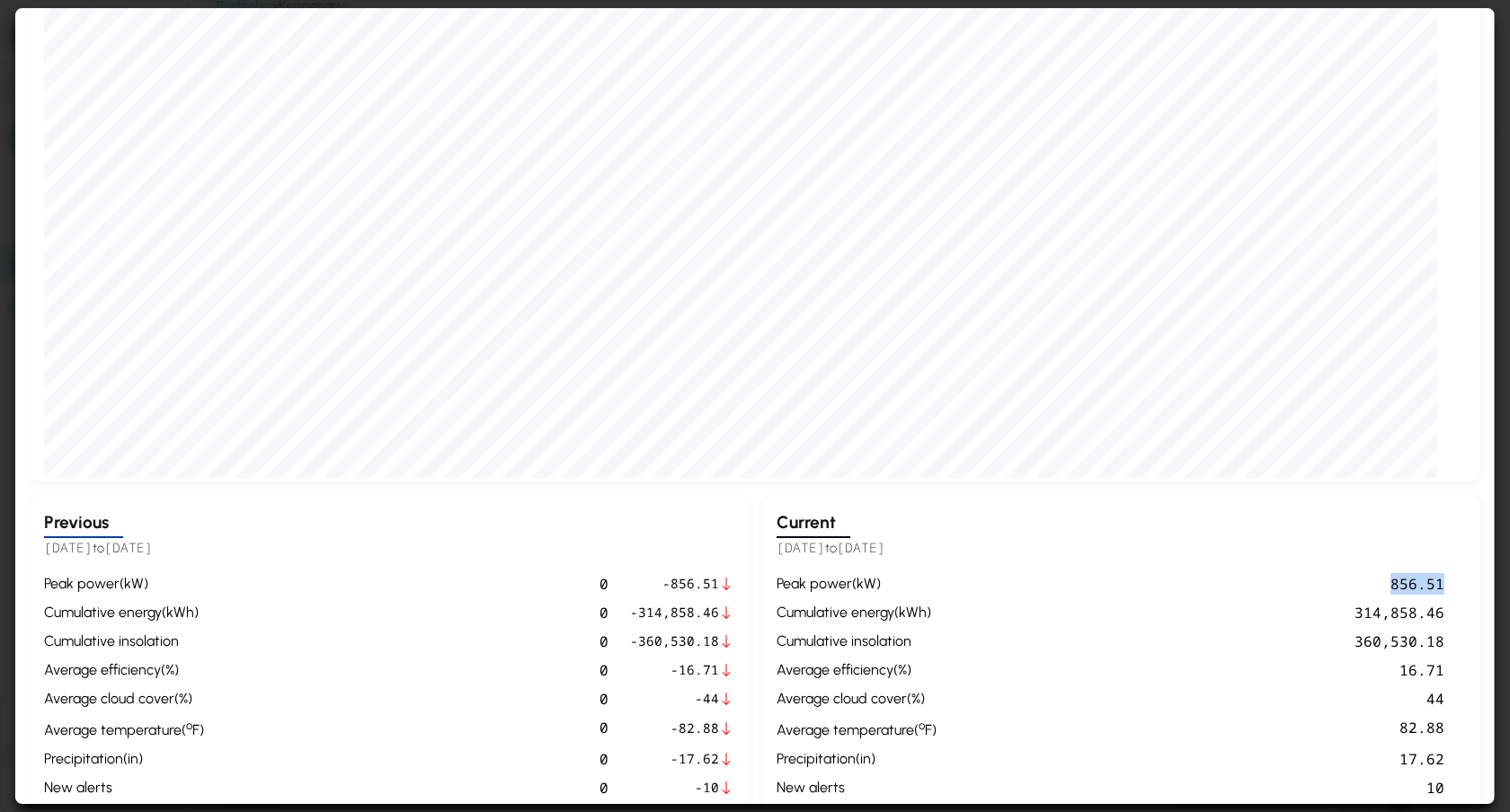
drag, startPoint x: 1440, startPoint y: 579, endPoint x: 1376, endPoint y: 578, distance: 64.0
click at [1351, 578] on div "856.51" at bounding box center [1193, 584] width 500 height 22
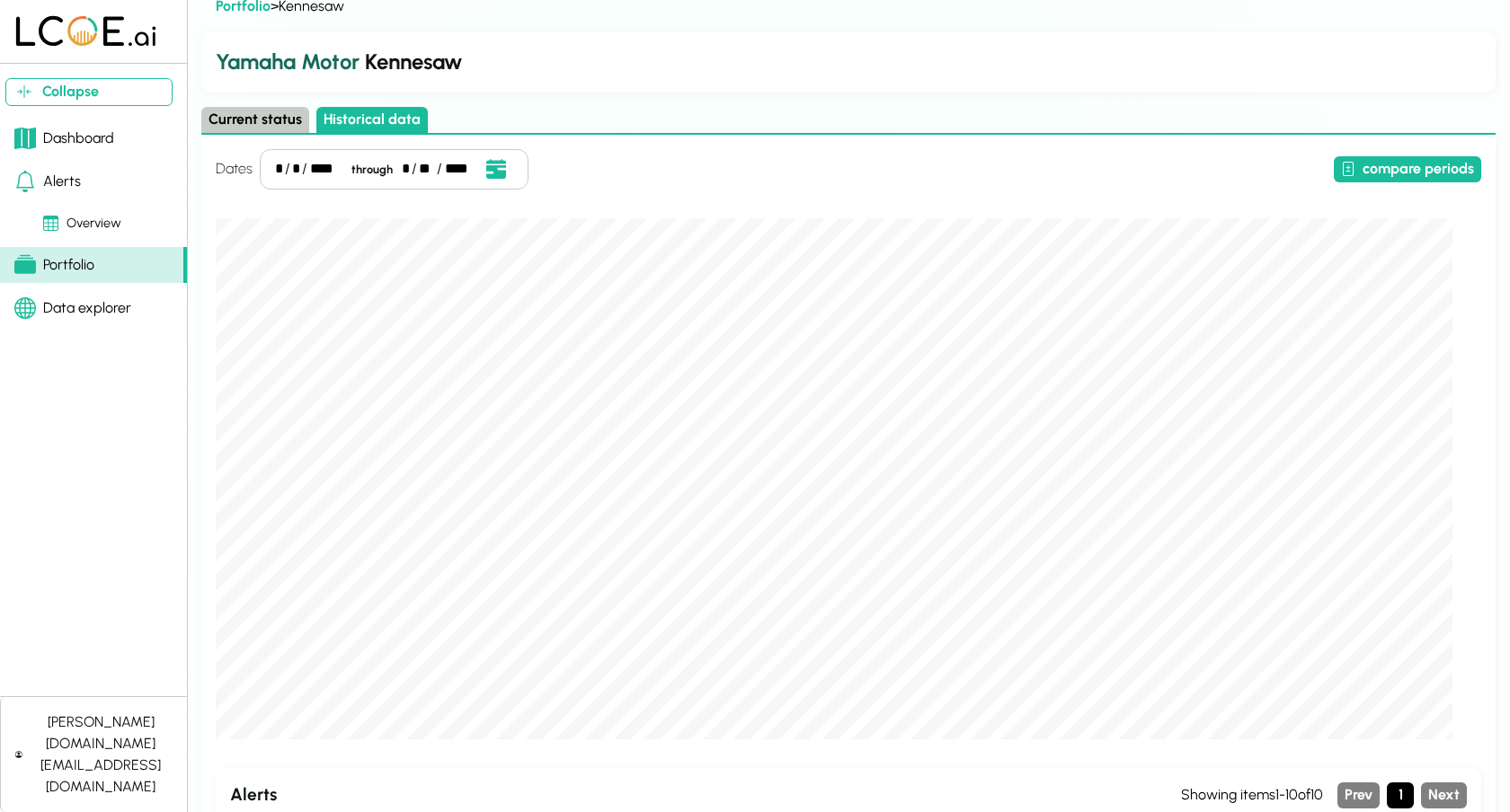
click at [238, 116] on button "Current status" at bounding box center [254, 119] width 108 height 26
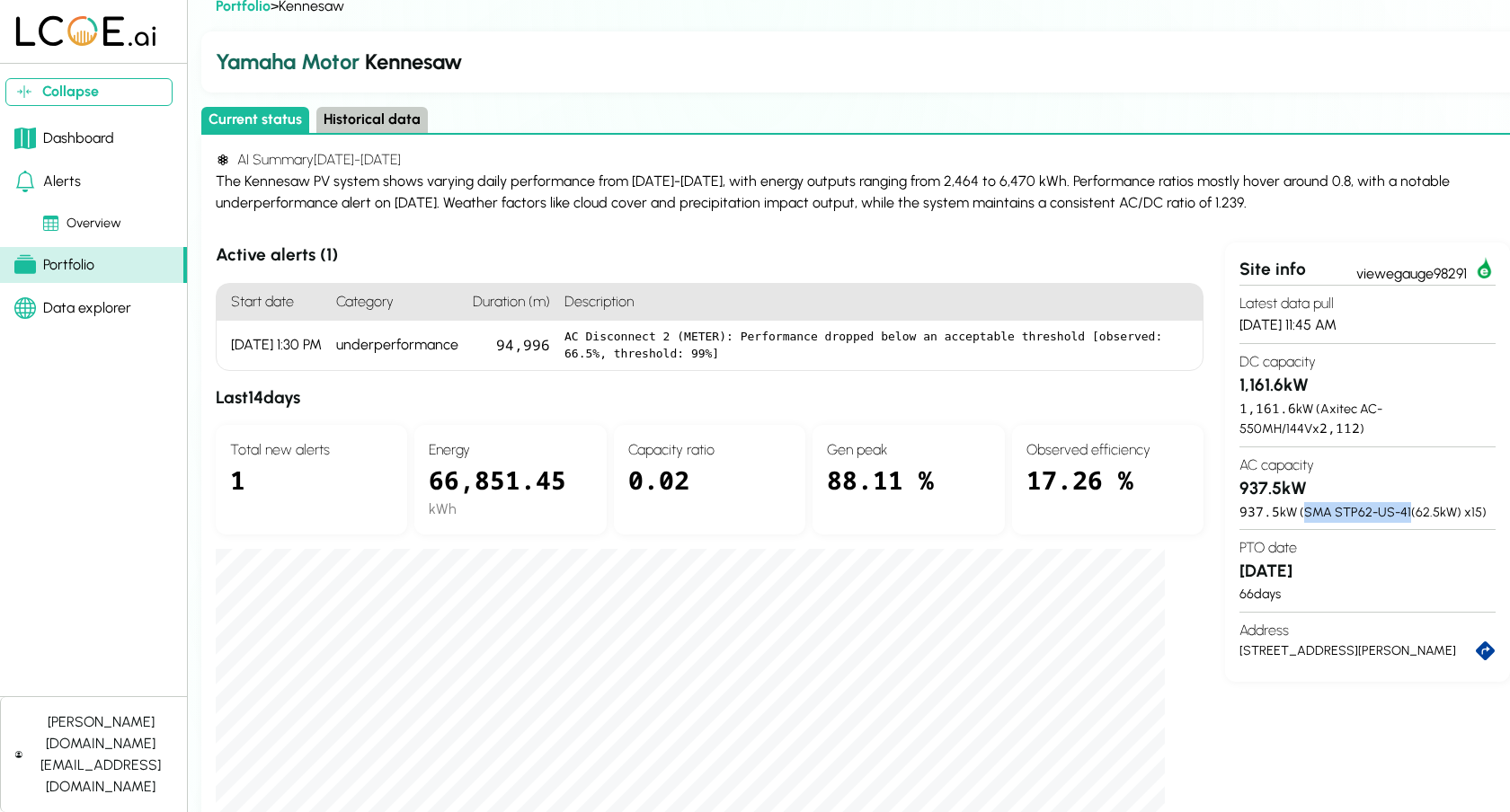
drag, startPoint x: 1306, startPoint y: 512, endPoint x: 1411, endPoint y: 506, distance: 105.2
click at [1351, 506] on div "937.5 kW ( SMA STP62-US-41 ( 62.5 kW) x 15 )" at bounding box center [1367, 512] width 256 height 21
copy div "SMA STP62-US-41"
click at [385, 118] on button "Historical data" at bounding box center [372, 119] width 111 height 26
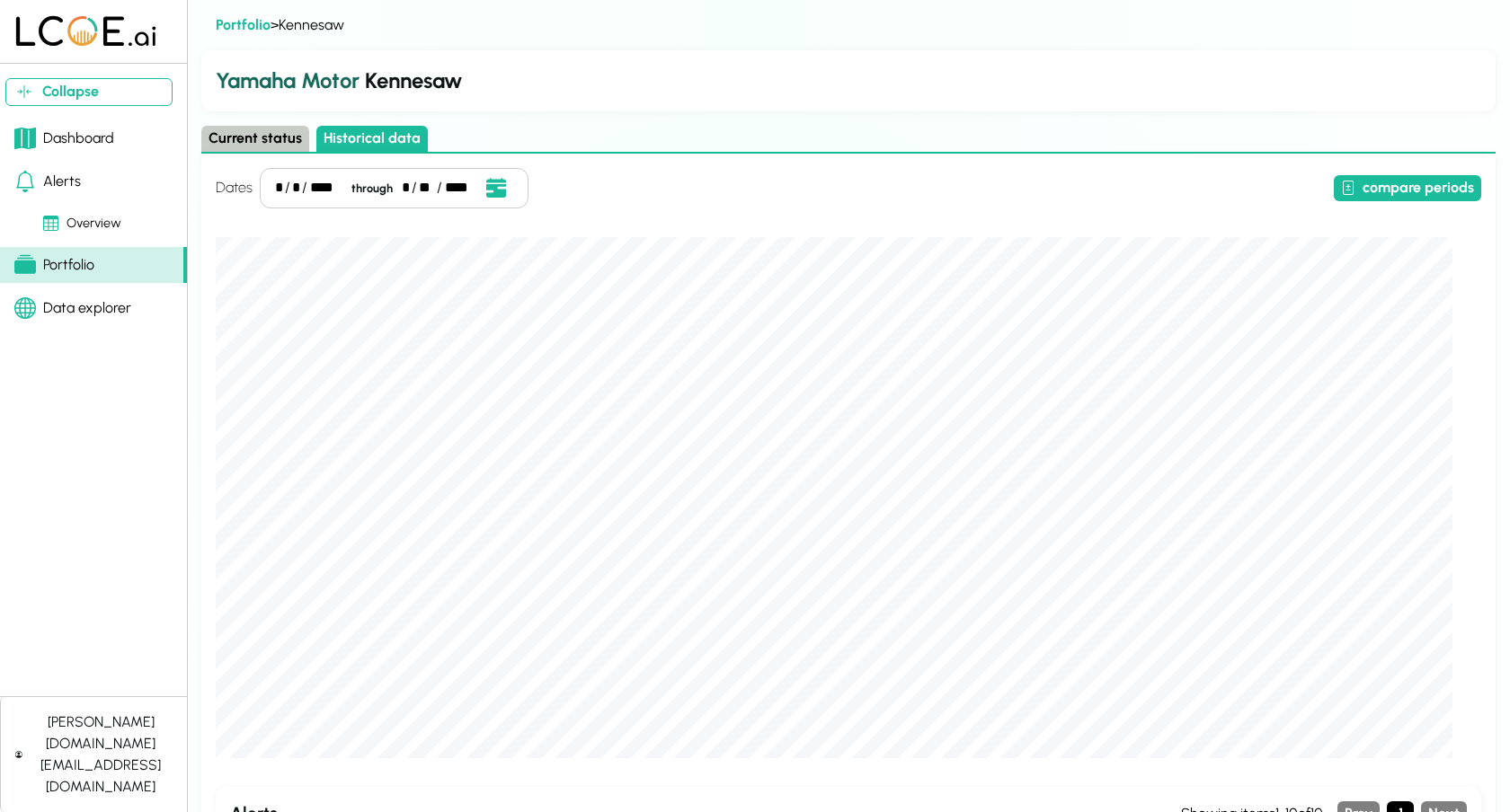
click at [268, 140] on button "Current status" at bounding box center [254, 138] width 108 height 26
